Goal: Task Accomplishment & Management: Use online tool/utility

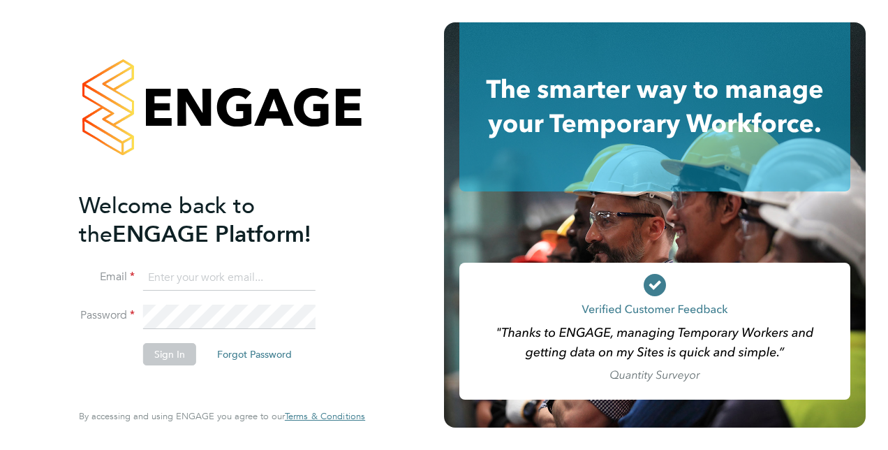
type input "[EMAIL_ADDRESS][PERSON_NAME][DOMAIN_NAME]"
click at [175, 349] on button "Sign In" at bounding box center [169, 354] width 53 height 22
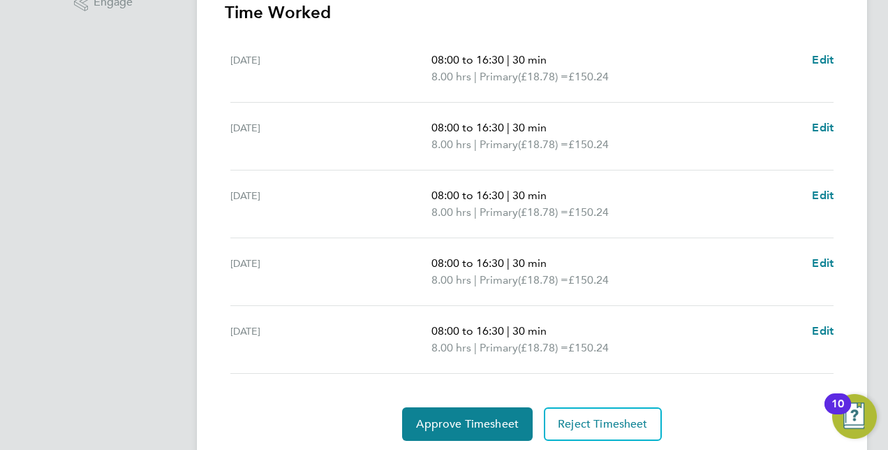
scroll to position [455, 0]
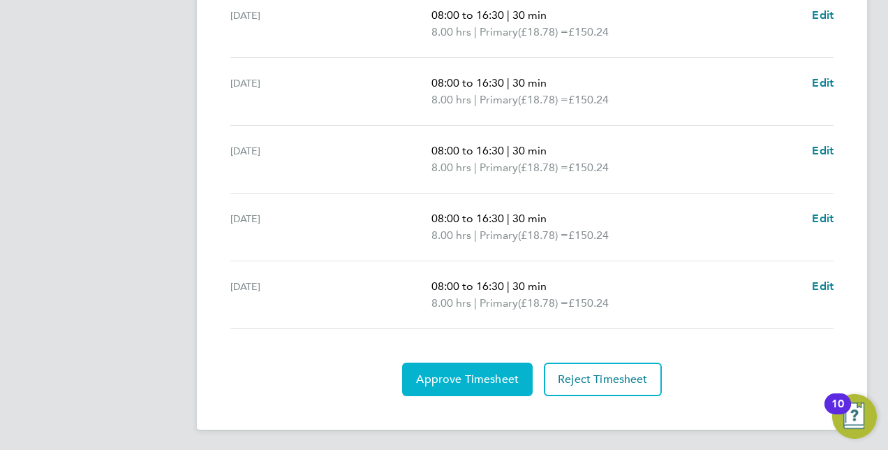
click at [456, 372] on span "Approve Timesheet" at bounding box center [467, 379] width 103 height 14
